Goal: Task Accomplishment & Management: Manage account settings

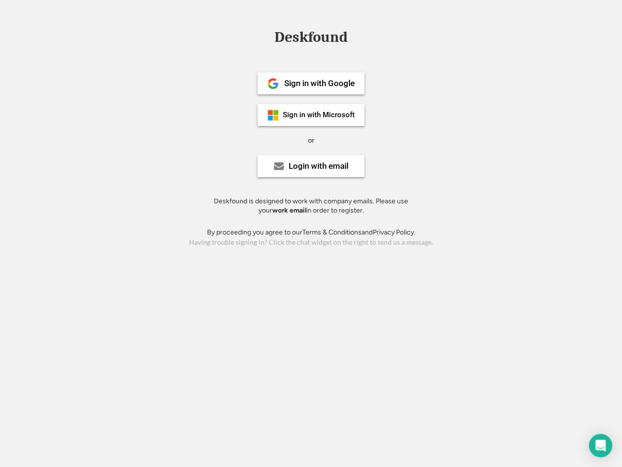
click at [311, 139] on div "or" at bounding box center [311, 141] width 6 height 10
click at [311, 39] on div "Deskfound" at bounding box center [311, 37] width 83 height 15
click at [266, 36] on div "Deskfound" at bounding box center [311, 39] width 622 height 18
click at [311, 39] on div "Deskfound" at bounding box center [311, 37] width 83 height 15
click at [311, 140] on div "or" at bounding box center [311, 141] width 6 height 10
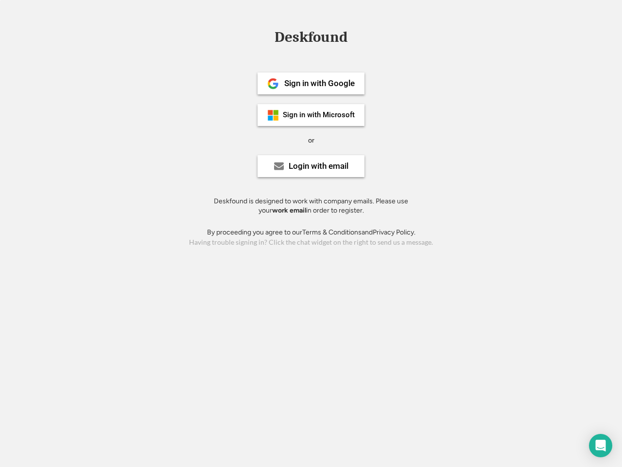
click at [311, 83] on div "Sign in with Google" at bounding box center [319, 83] width 71 height 8
click at [319, 83] on div "Sign in with Google" at bounding box center [319, 83] width 71 height 8
click at [273, 84] on img at bounding box center [273, 84] width 12 height 12
click at [311, 115] on div "Sign in with Microsoft" at bounding box center [319, 114] width 72 height 7
click at [319, 115] on div "Sign in with Microsoft" at bounding box center [319, 114] width 72 height 7
